Goal: Check status

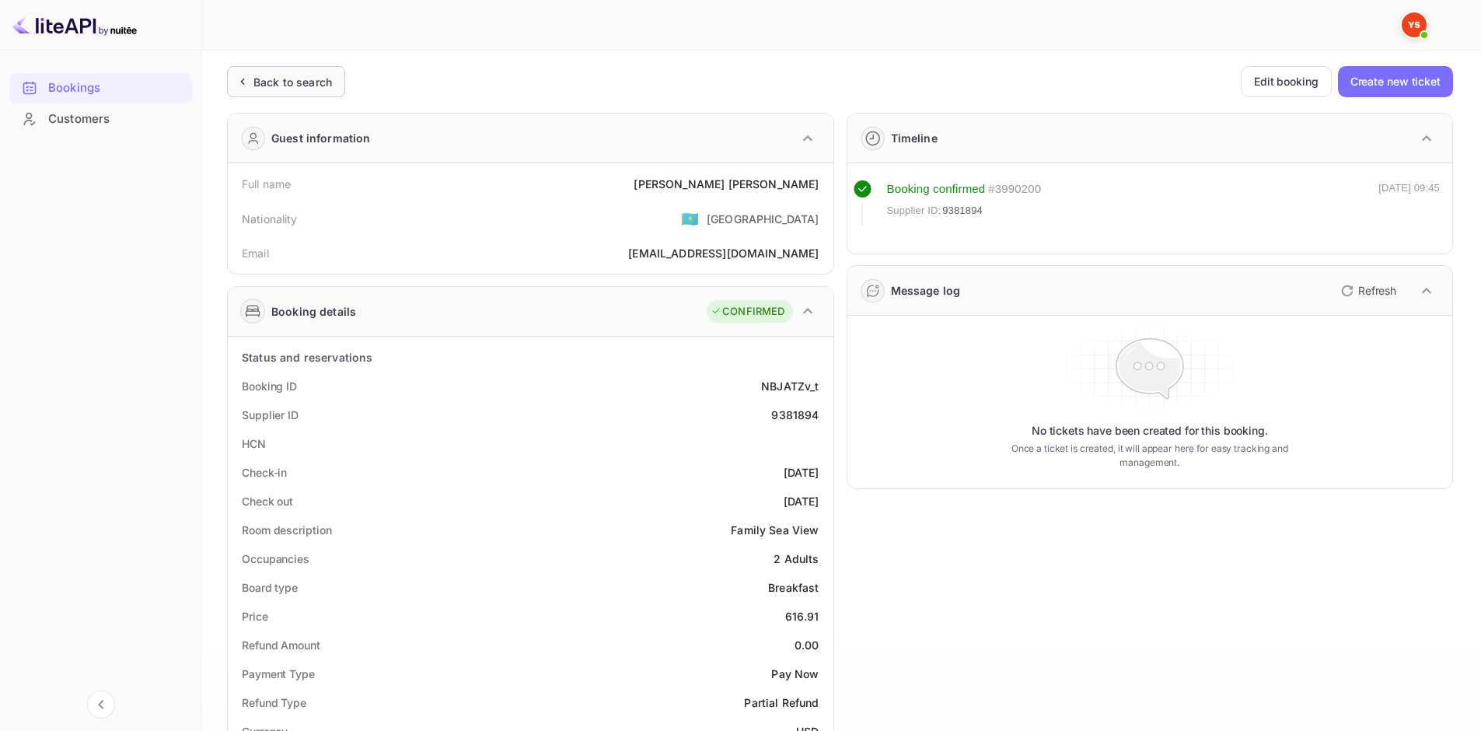
click at [314, 75] on div "Back to search" at bounding box center [292, 82] width 78 height 16
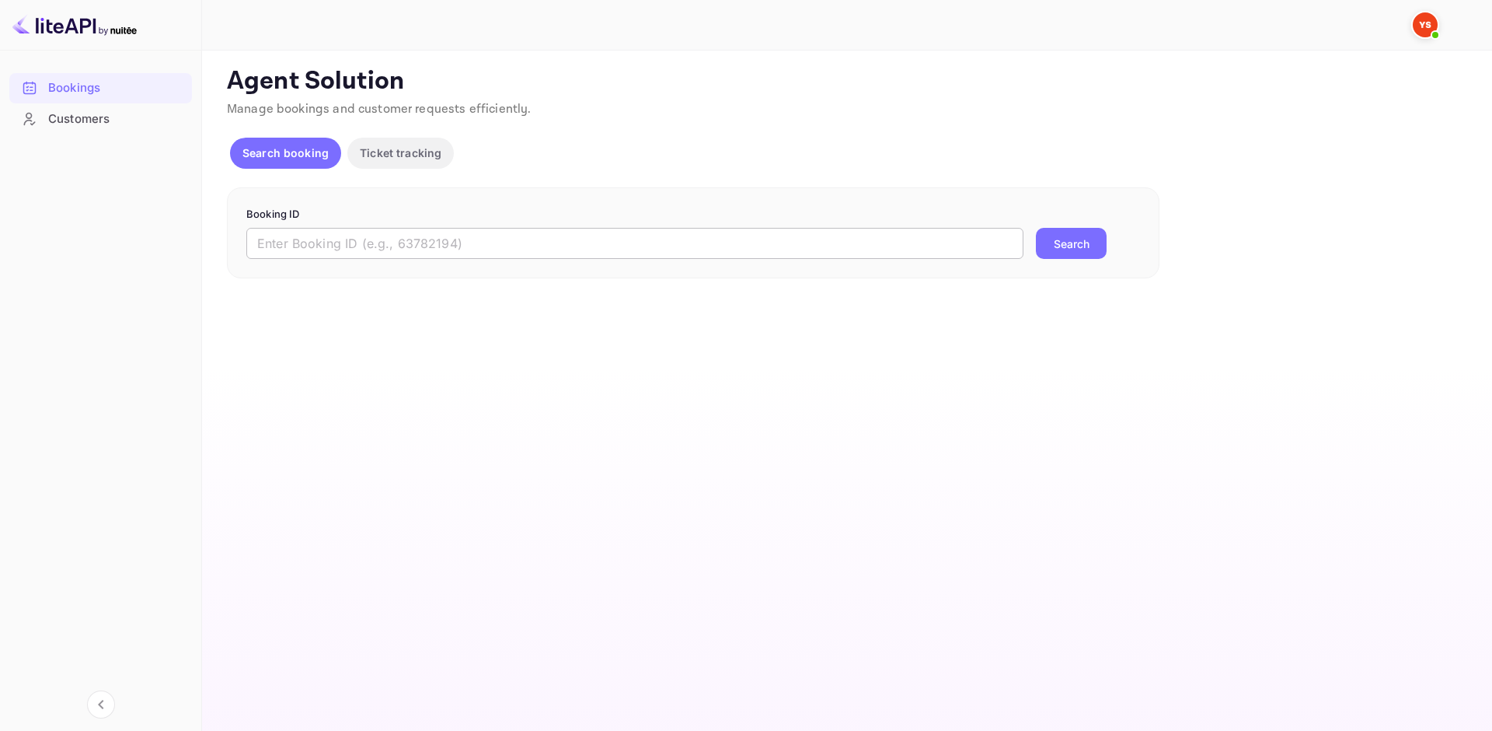
click at [442, 253] on input "text" at bounding box center [634, 243] width 777 height 31
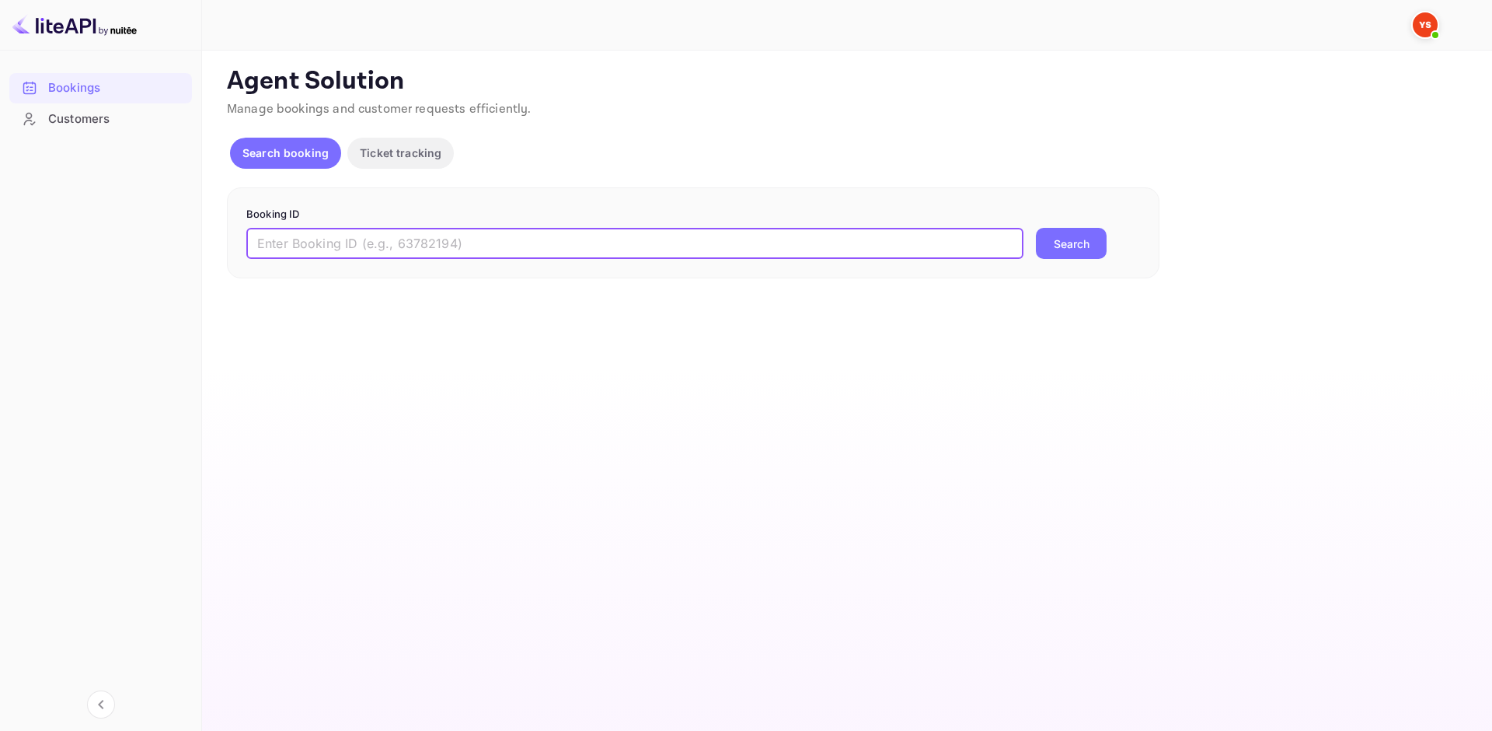
paste input "9303460"
type input "9303460"
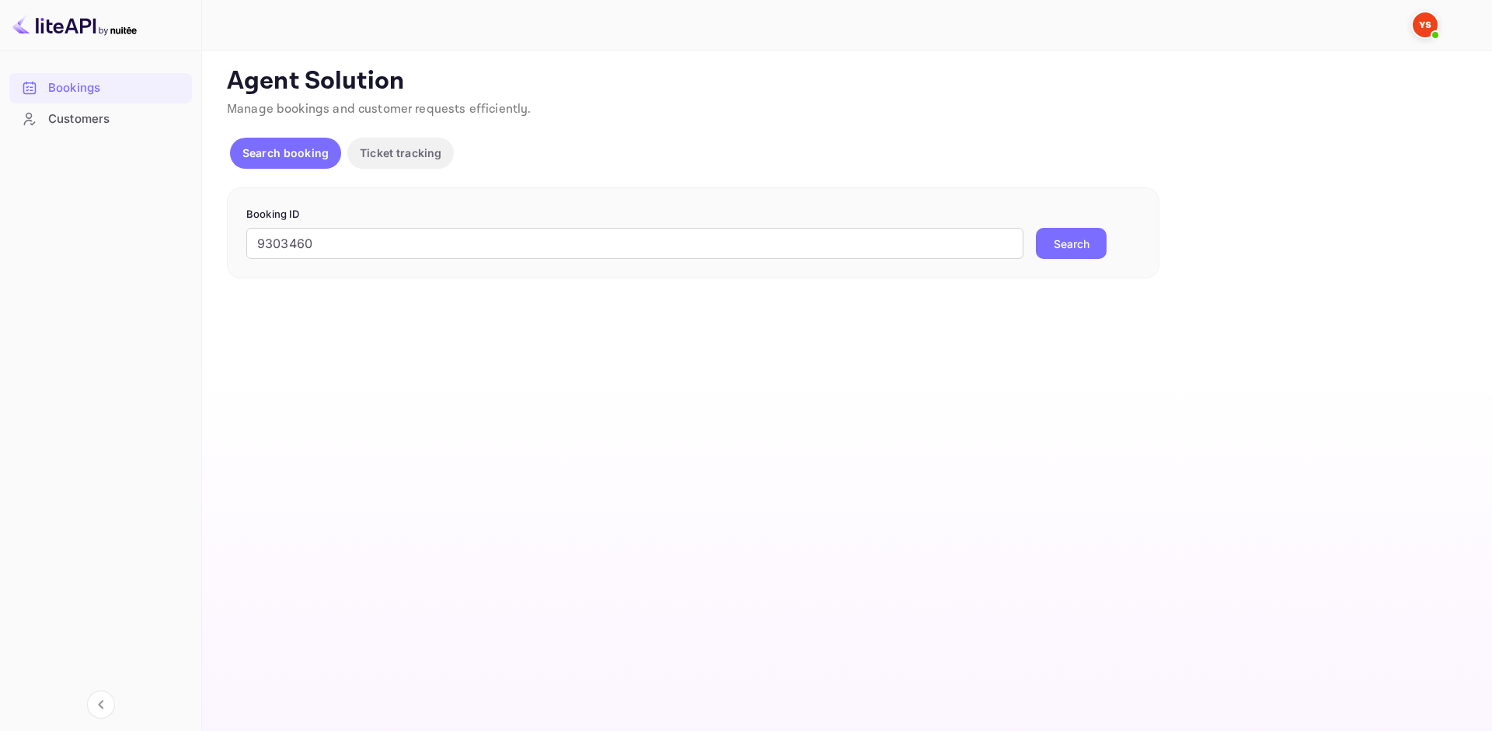
click at [1088, 248] on button "Search" at bounding box center [1071, 243] width 71 height 31
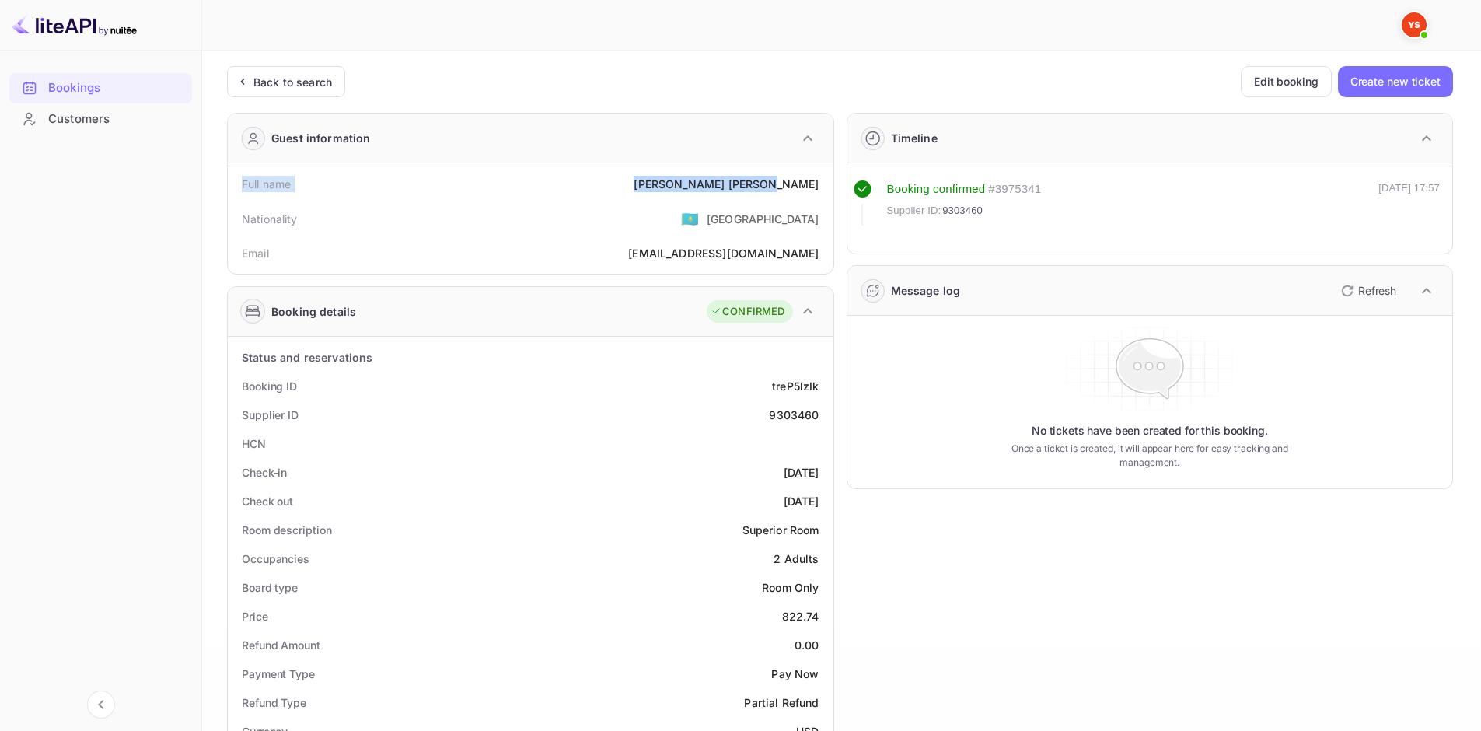
drag, startPoint x: 239, startPoint y: 185, endPoint x: 818, endPoint y: 187, distance: 579.0
click at [818, 187] on div "Full name [PERSON_NAME]" at bounding box center [530, 183] width 593 height 29
copy div "Full name [PERSON_NAME]"
drag, startPoint x: 242, startPoint y: 381, endPoint x: 827, endPoint y: 418, distance: 585.6
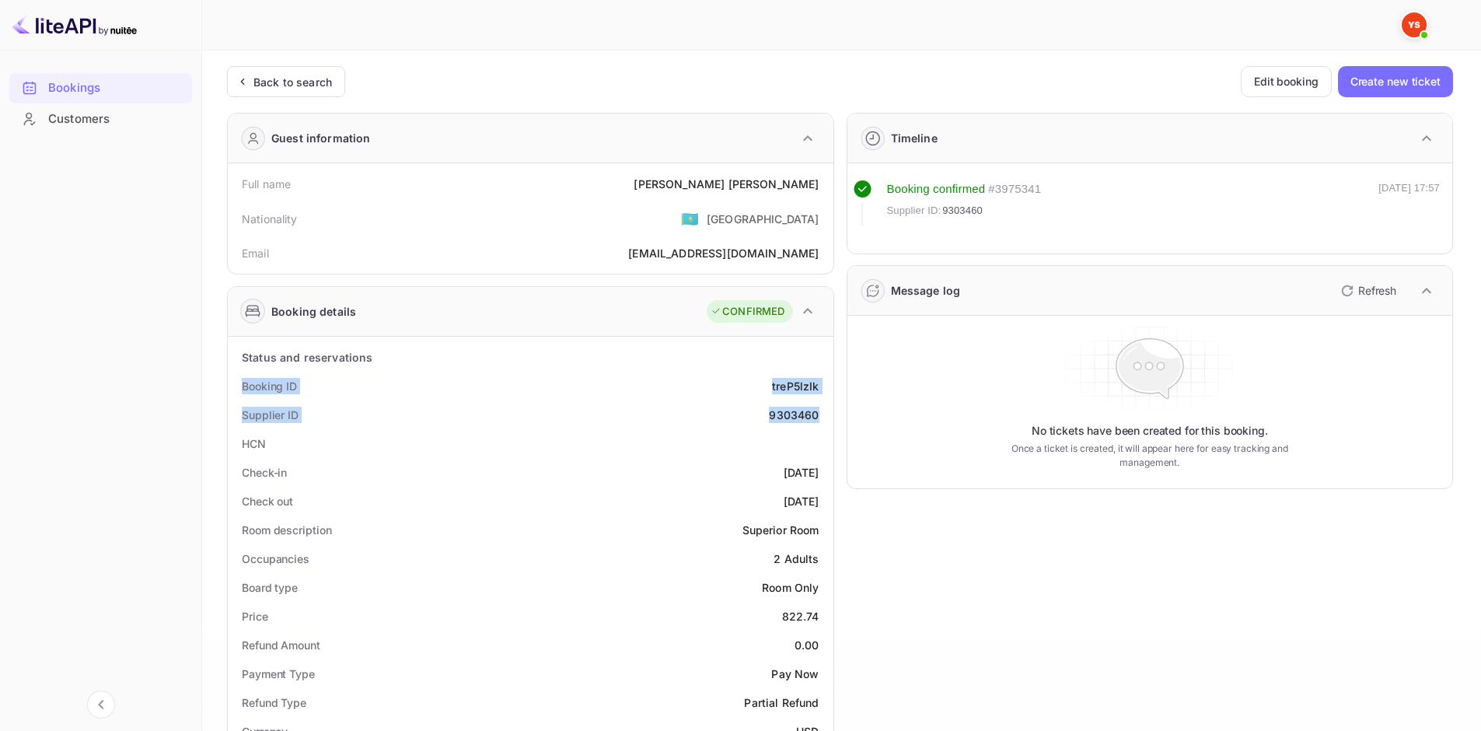
copy div "Booking ID treP5lzIk Supplier ID 9303460"
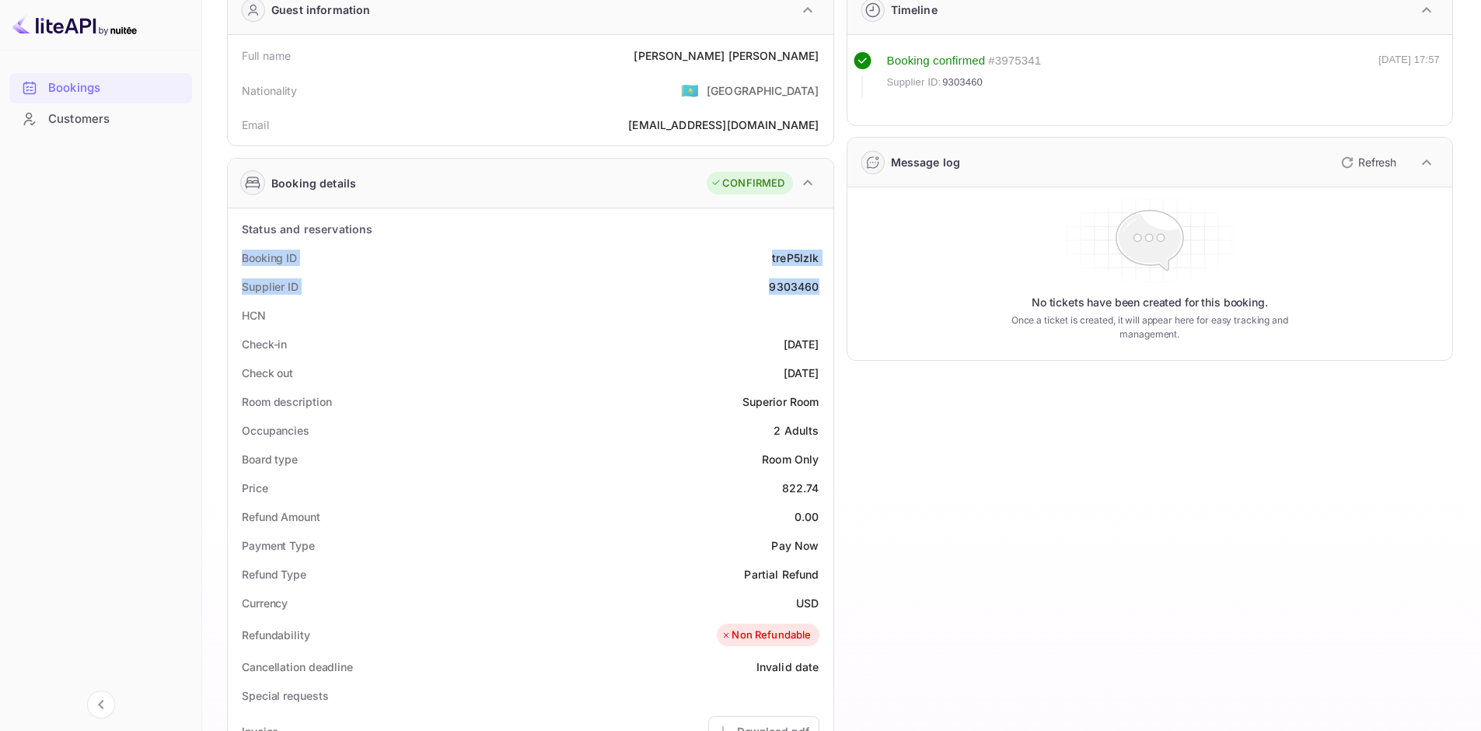
scroll to position [155, 0]
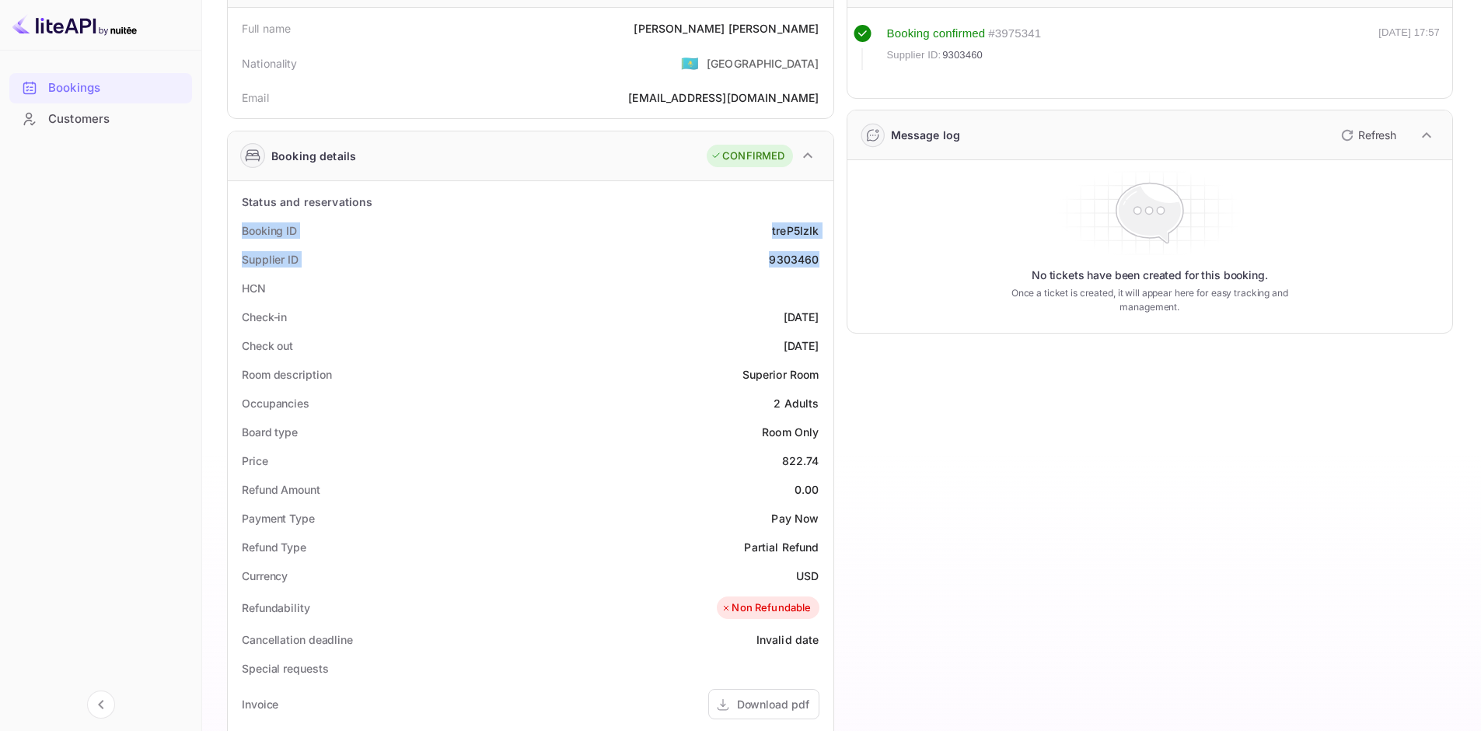
drag, startPoint x: 246, startPoint y: 315, endPoint x: 821, endPoint y: 338, distance: 575.6
click at [821, 338] on div "Status and reservations Booking ID treP5lzIk Supplier ID 9303460 HCN Check-in […" at bounding box center [530, 623] width 593 height 873
copy div "Check-in [DATE] Check out [DATE]"
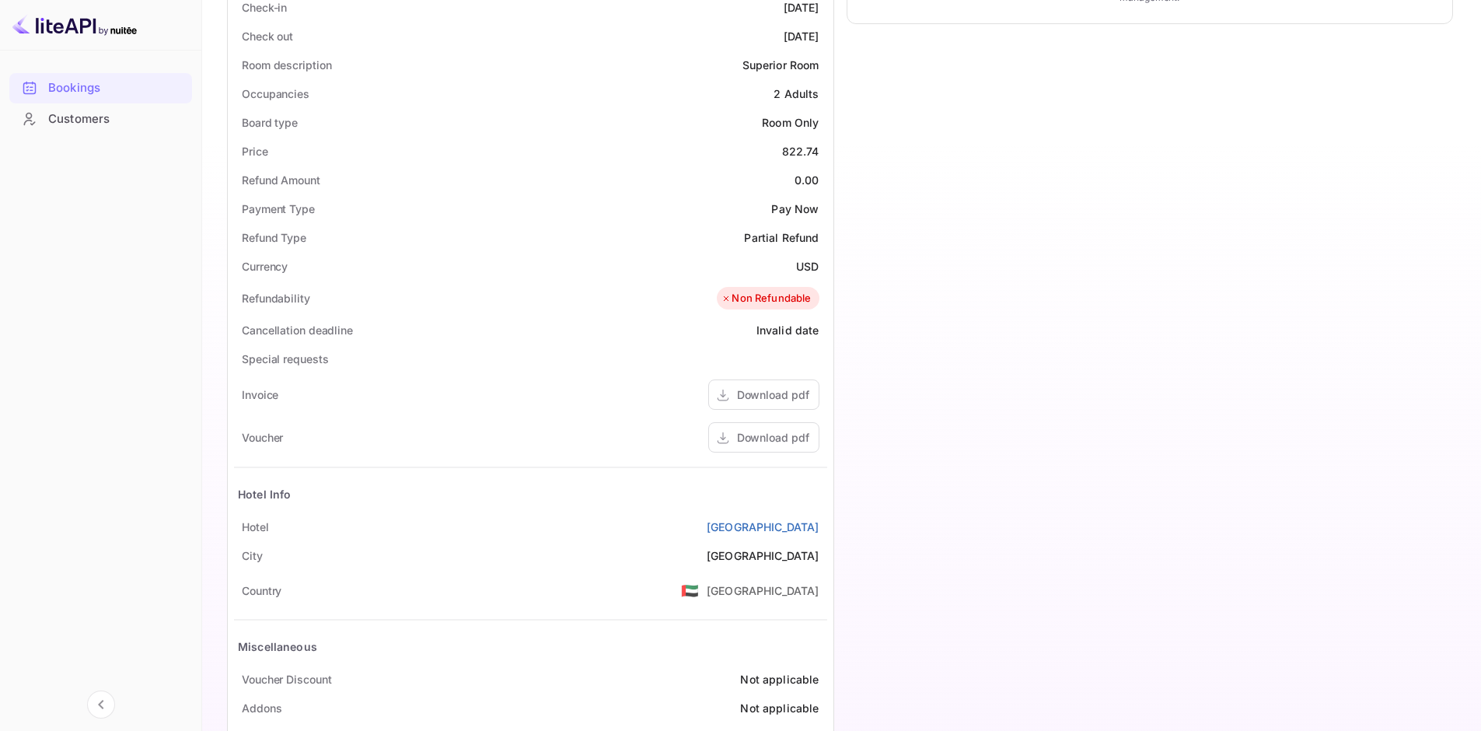
scroll to position [466, 0]
drag, startPoint x: 239, startPoint y: 522, endPoint x: 830, endPoint y: 518, distance: 590.7
click at [830, 518] on div "Status and reservations Booking ID treP5lzIk Supplier ID 9303460 HCN Check-in […" at bounding box center [530, 312] width 605 height 885
copy div "[GEOGRAPHIC_DATA]"
